Goal: Task Accomplishment & Management: Manage account settings

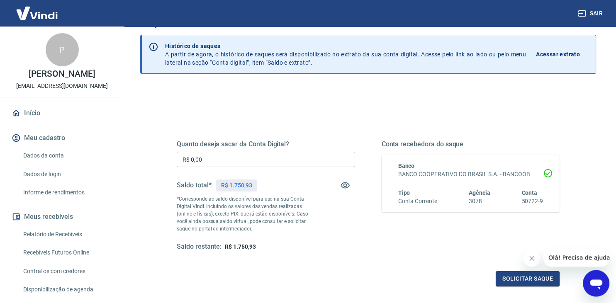
scroll to position [44, 0]
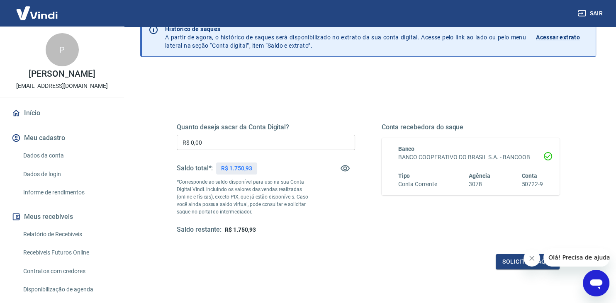
click at [271, 142] on input "R$ 0,00" at bounding box center [266, 142] width 178 height 15
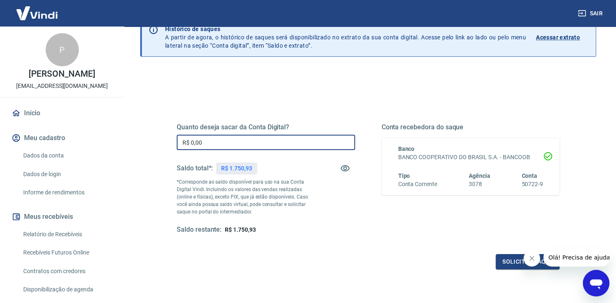
click at [271, 142] on input "R$ 0,00" at bounding box center [266, 142] width 178 height 15
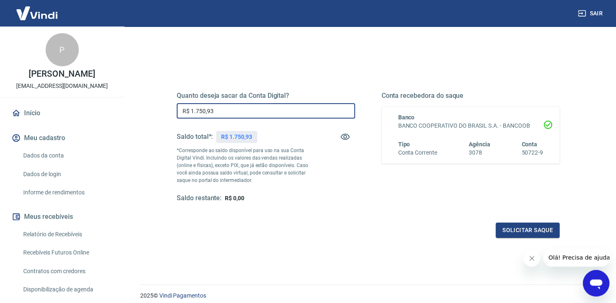
scroll to position [106, 0]
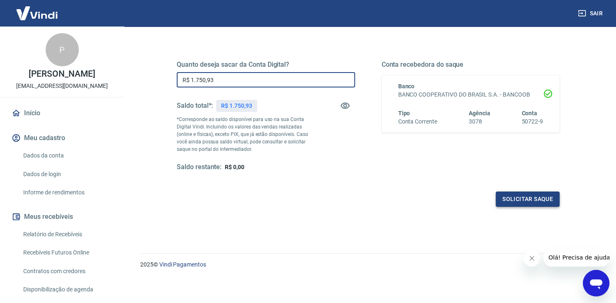
type input "R$ 1.750,93"
click at [533, 199] on button "Solicitar saque" at bounding box center [528, 199] width 64 height 15
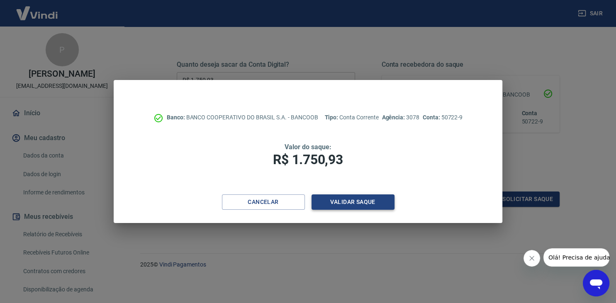
click at [370, 202] on button "Validar saque" at bounding box center [353, 202] width 83 height 15
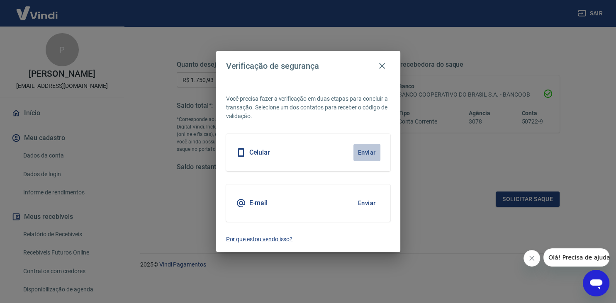
click at [364, 153] on button "Enviar" at bounding box center [366, 152] width 27 height 17
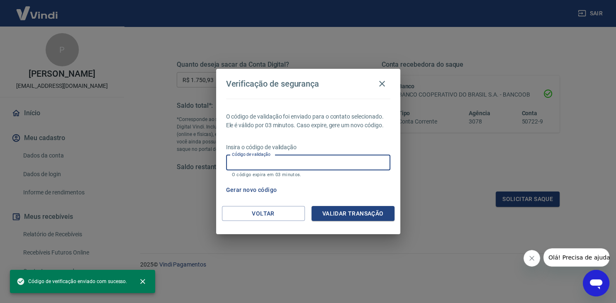
click at [311, 162] on input "Código de validação" at bounding box center [308, 162] width 164 height 15
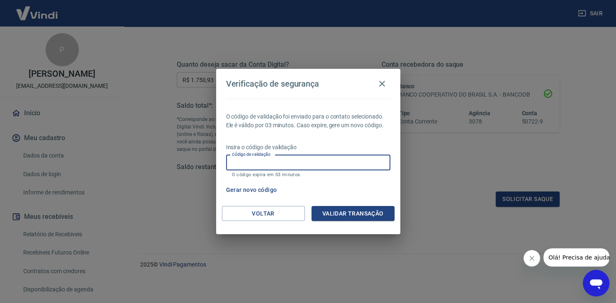
click at [251, 190] on button "Gerar novo código" at bounding box center [252, 190] width 58 height 15
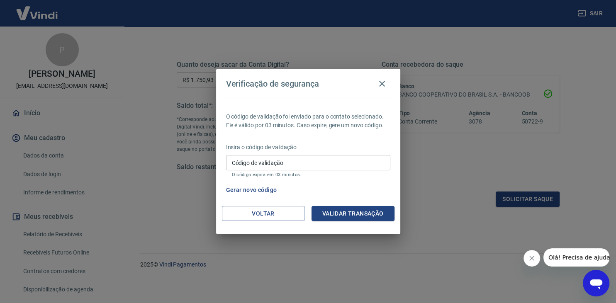
click at [290, 160] on input "Código de validação" at bounding box center [308, 162] width 164 height 15
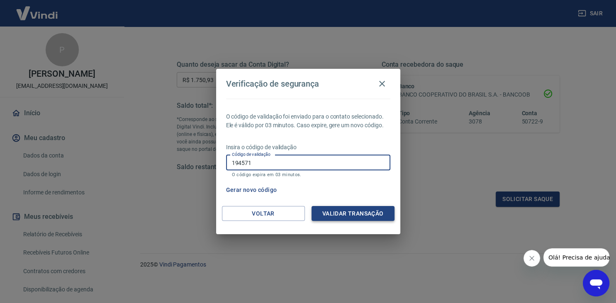
type input "194571"
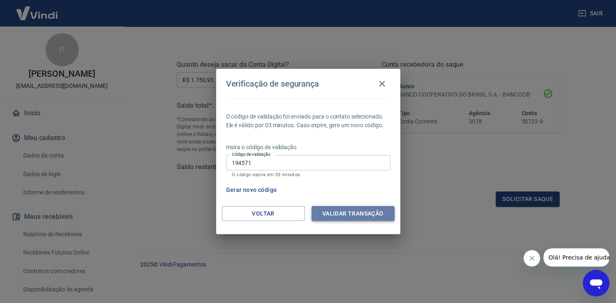
click at [343, 216] on button "Validar transação" at bounding box center [353, 213] width 83 height 15
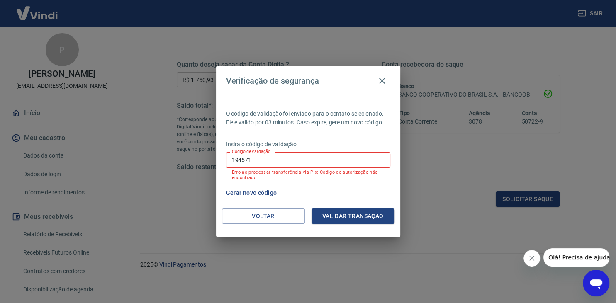
click at [285, 158] on input "194571" at bounding box center [308, 159] width 164 height 15
click at [260, 219] on button "Voltar" at bounding box center [263, 216] width 83 height 15
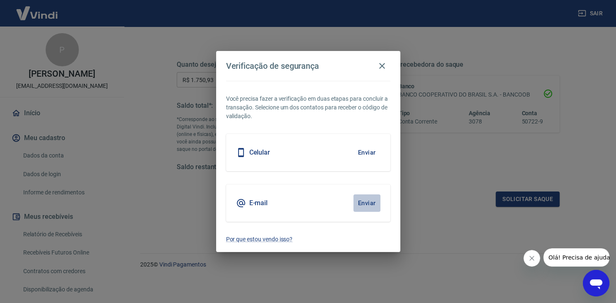
click at [369, 202] on button "Enviar" at bounding box center [366, 203] width 27 height 17
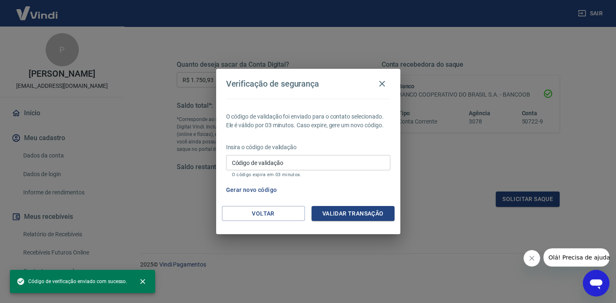
click at [294, 158] on input "Código de validação" at bounding box center [308, 162] width 164 height 15
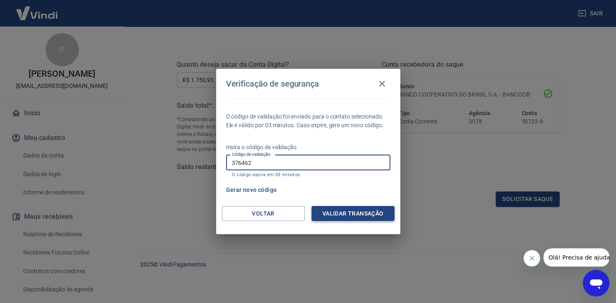
type input "376462"
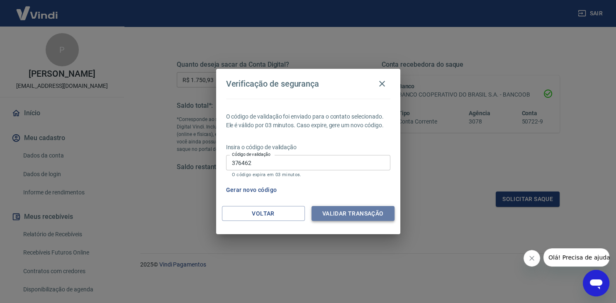
click at [368, 212] on button "Validar transação" at bounding box center [353, 213] width 83 height 15
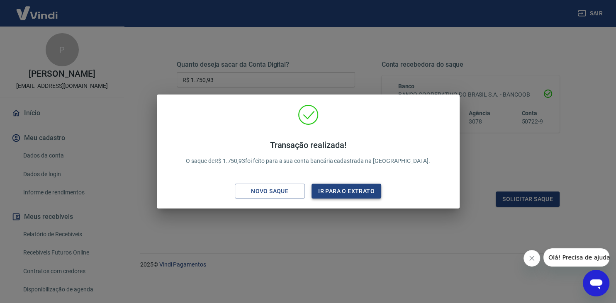
click at [356, 190] on button "Ir para o extrato" at bounding box center [347, 191] width 70 height 15
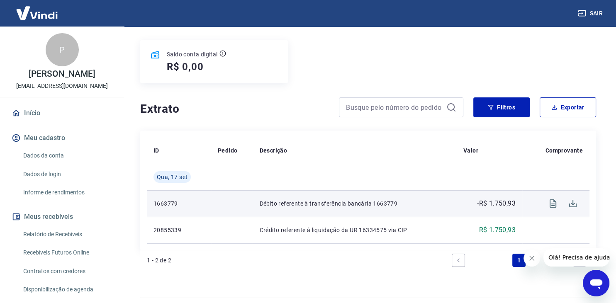
scroll to position [98, 0]
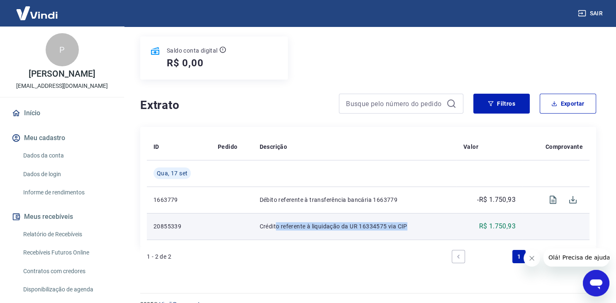
drag, startPoint x: 275, startPoint y: 210, endPoint x: 406, endPoint y: 210, distance: 131.5
click at [406, 222] on p "Crédito referente à liquidação da UR 16334575 via CIP" at bounding box center [354, 226] width 190 height 8
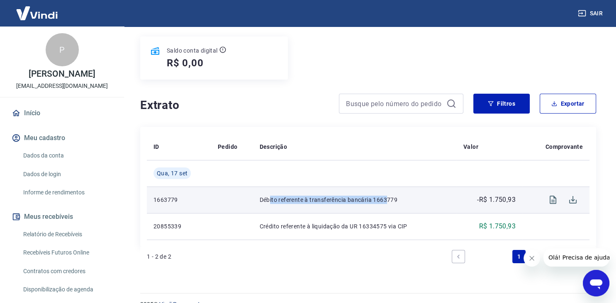
drag, startPoint x: 268, startPoint y: 184, endPoint x: 387, endPoint y: 183, distance: 119.5
click at [387, 196] on p "Débito referente à transferência bancária 1663779" at bounding box center [354, 200] width 190 height 8
click at [363, 196] on p "Débito referente à transferência bancária 1663779" at bounding box center [354, 200] width 190 height 8
